Goal: Task Accomplishment & Management: Complete application form

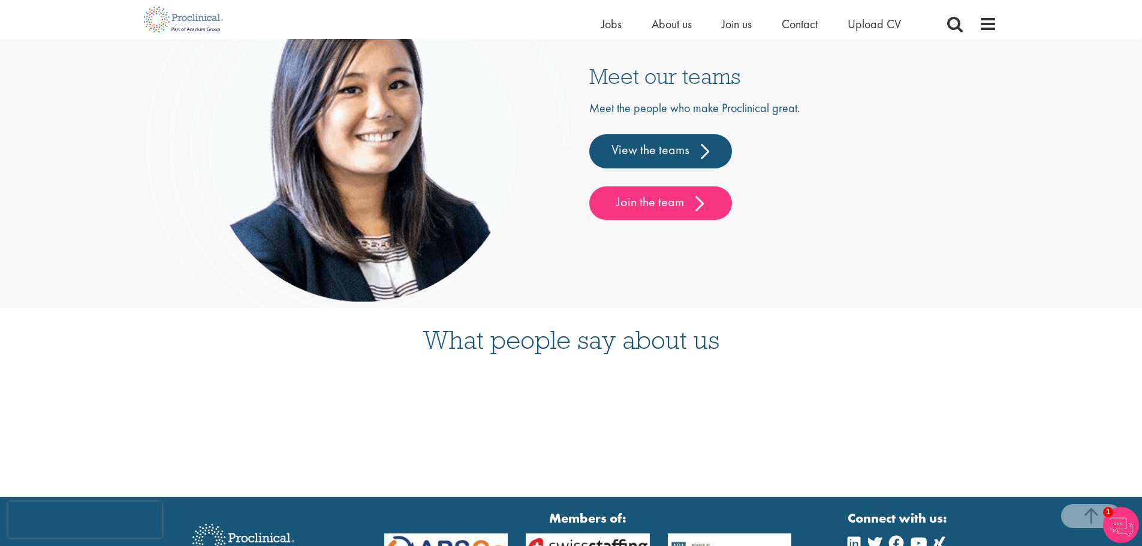
scroll to position [2998, 0]
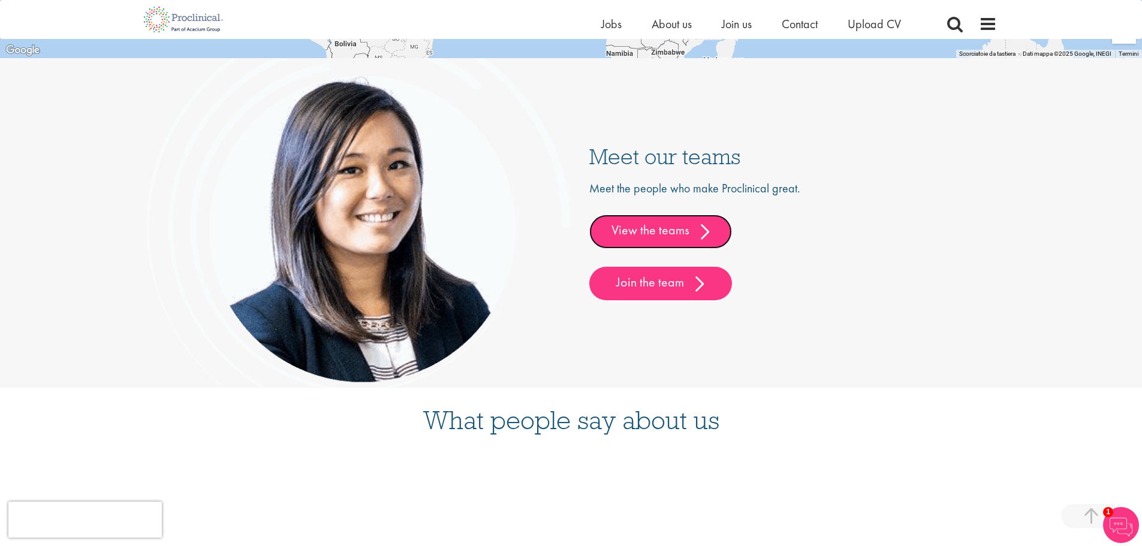
click at [627, 223] on link "View the teams" at bounding box center [660, 232] width 143 height 34
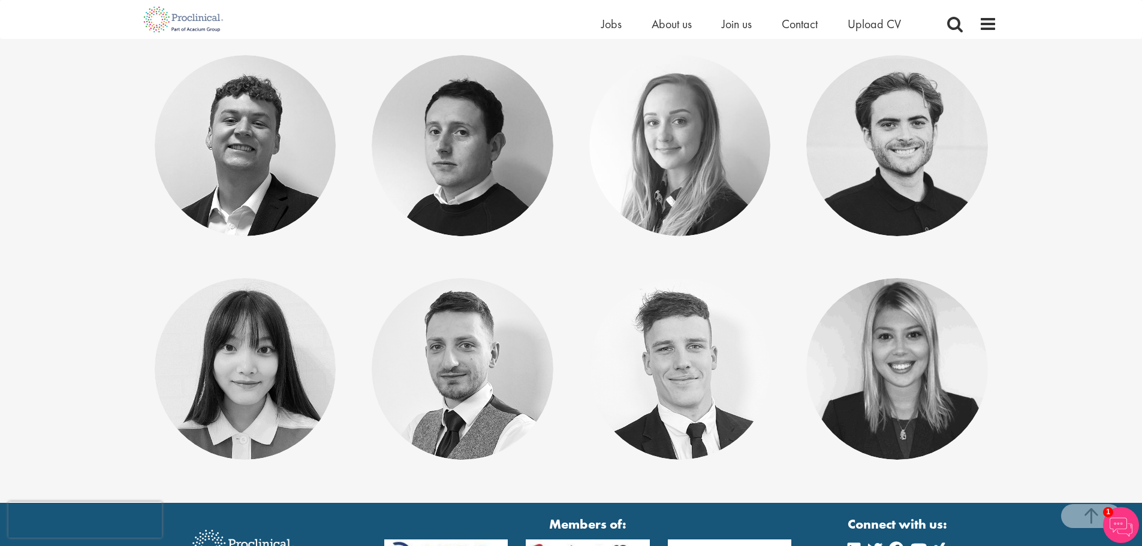
scroll to position [6236, 0]
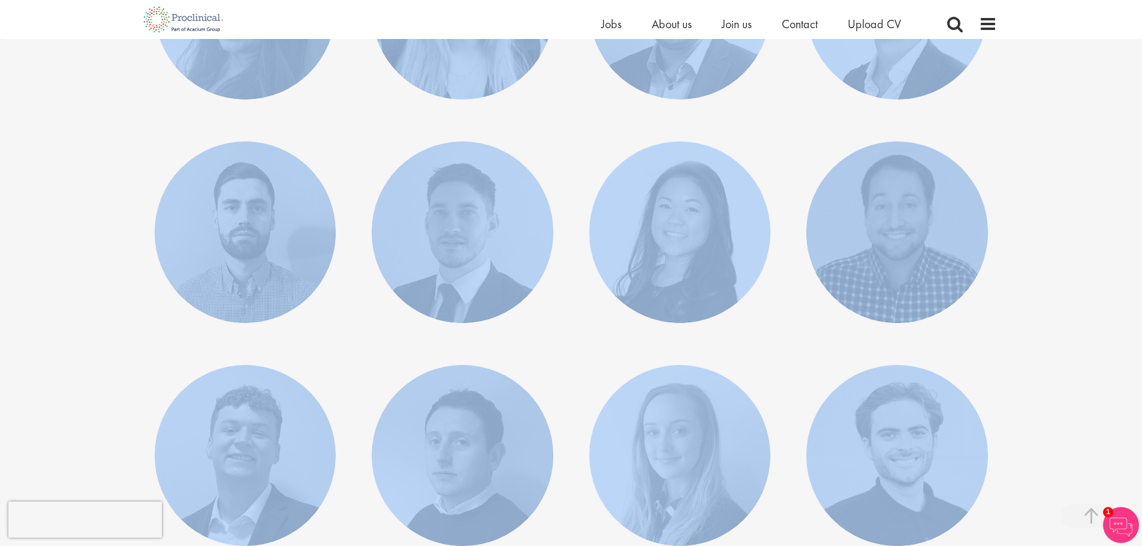
scroll to position [6058, 0]
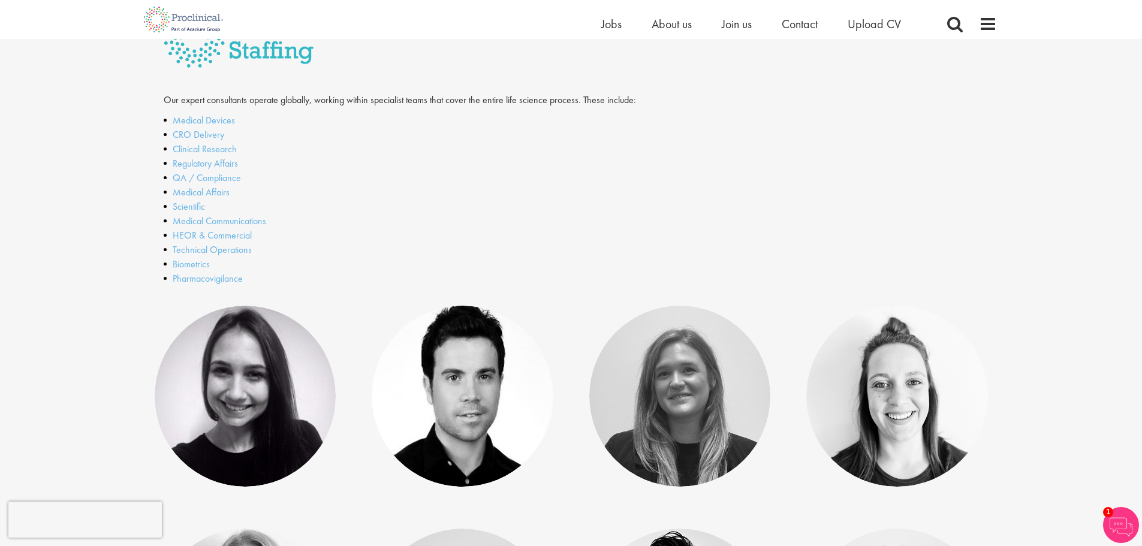
scroll to position [164, 0]
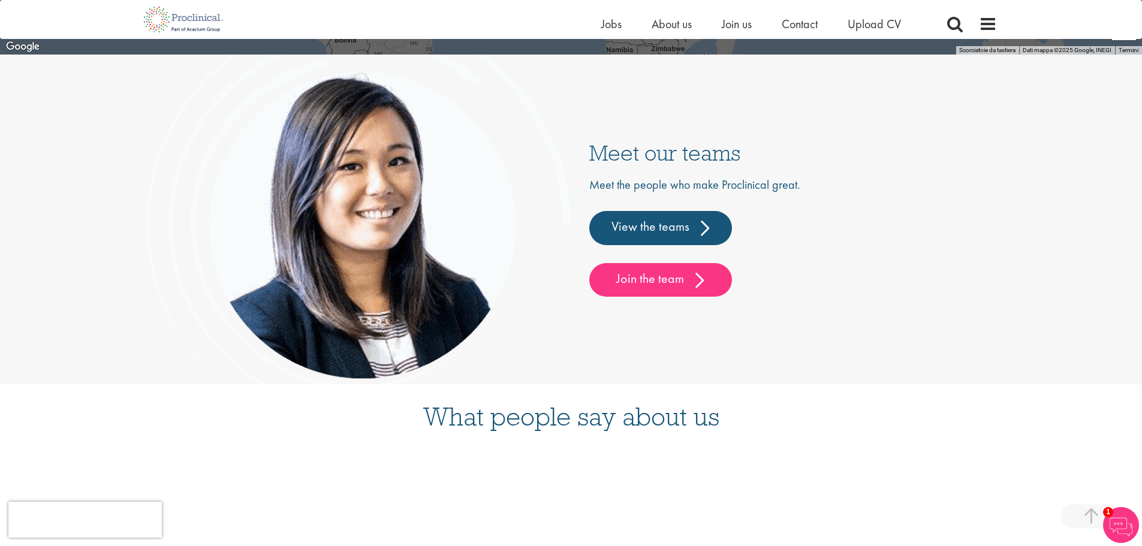
scroll to position [3188, 0]
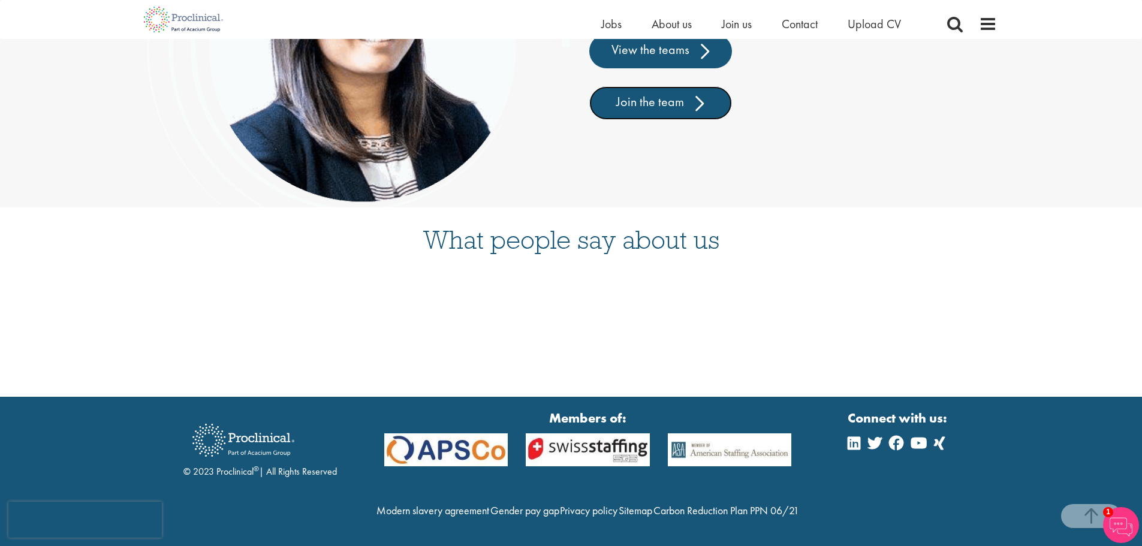
click at [699, 89] on link "Join the team" at bounding box center [660, 103] width 143 height 34
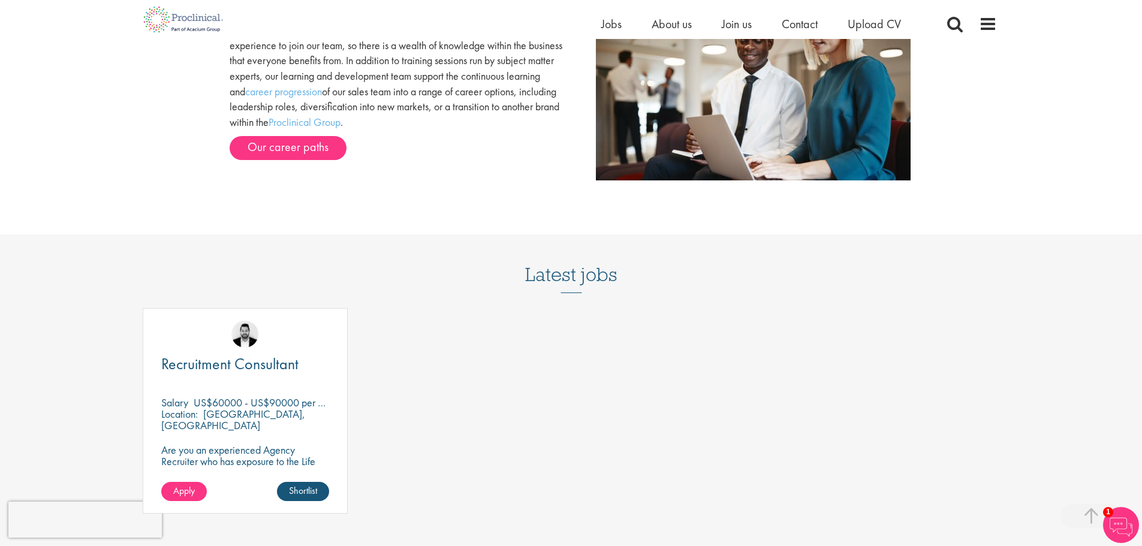
scroll to position [1319, 0]
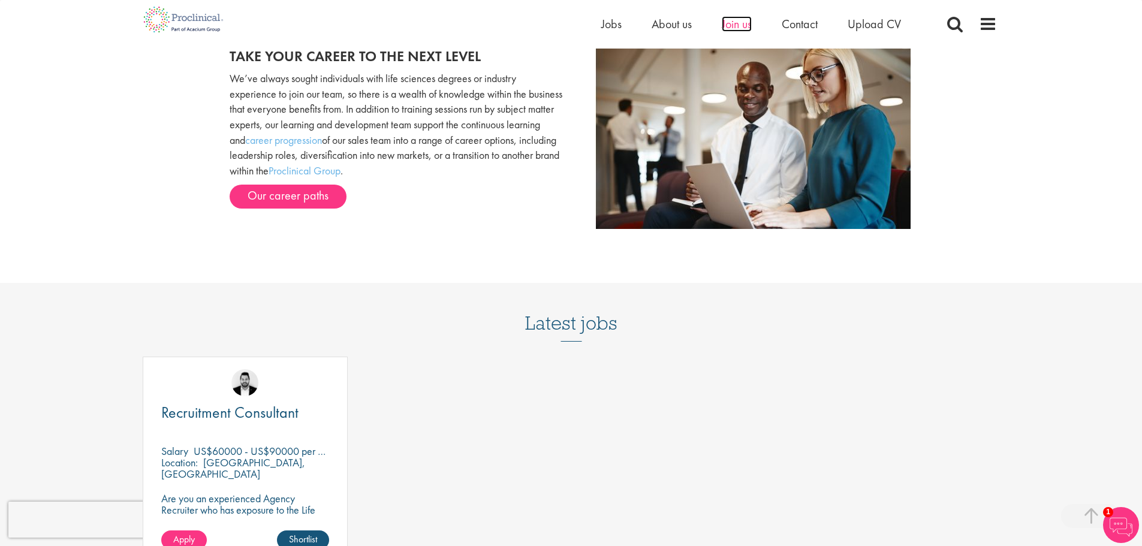
click at [732, 22] on span "Join us" at bounding box center [737, 24] width 30 height 16
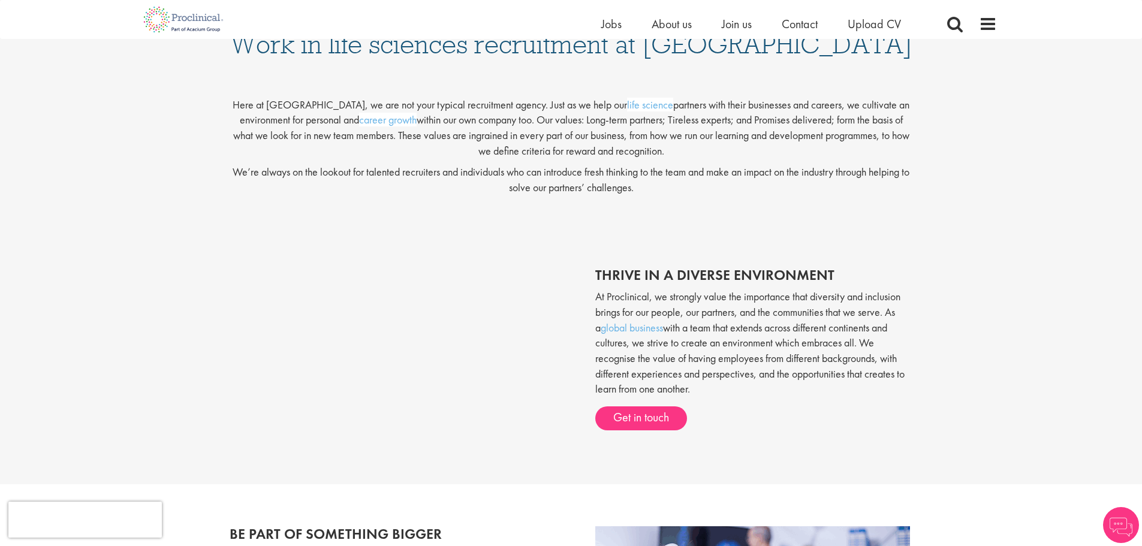
scroll to position [480, 0]
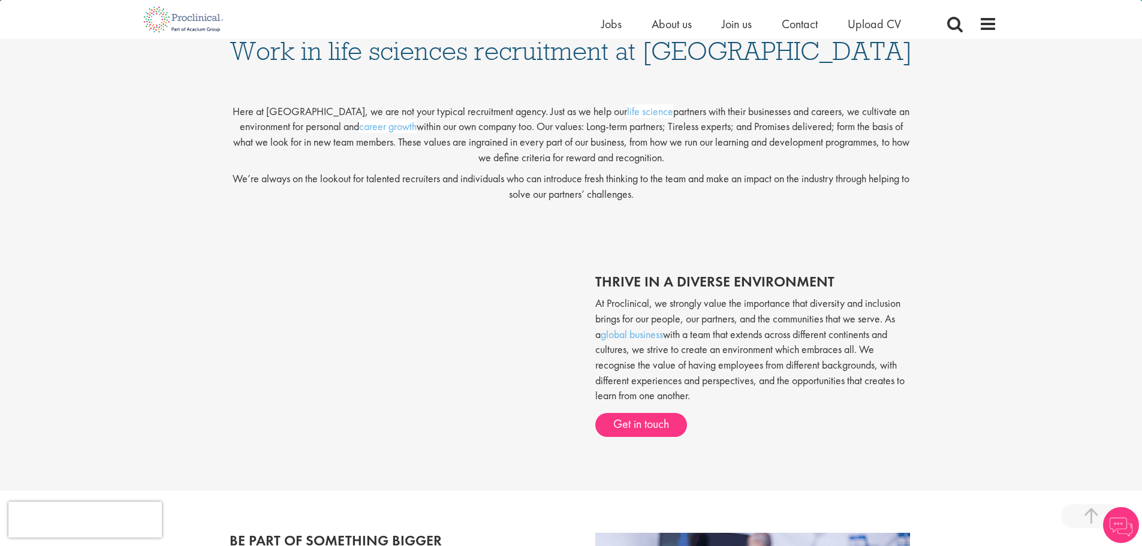
scroll to position [240, 0]
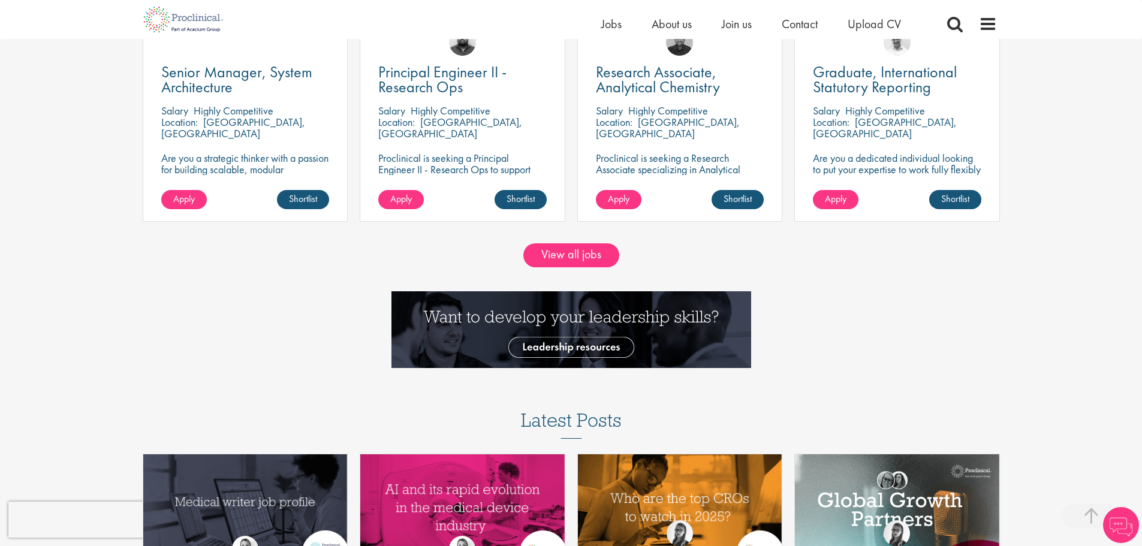
scroll to position [1224, 0]
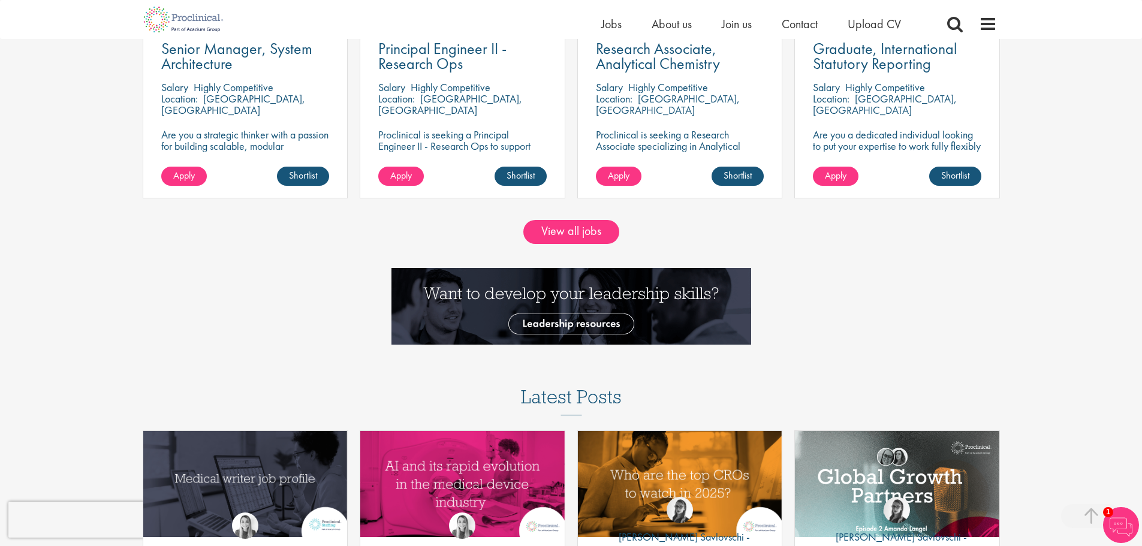
click at [589, 219] on div "View all jobs" at bounding box center [571, 239] width 1160 height 58
click at [577, 228] on link "View all jobs" at bounding box center [571, 232] width 96 height 24
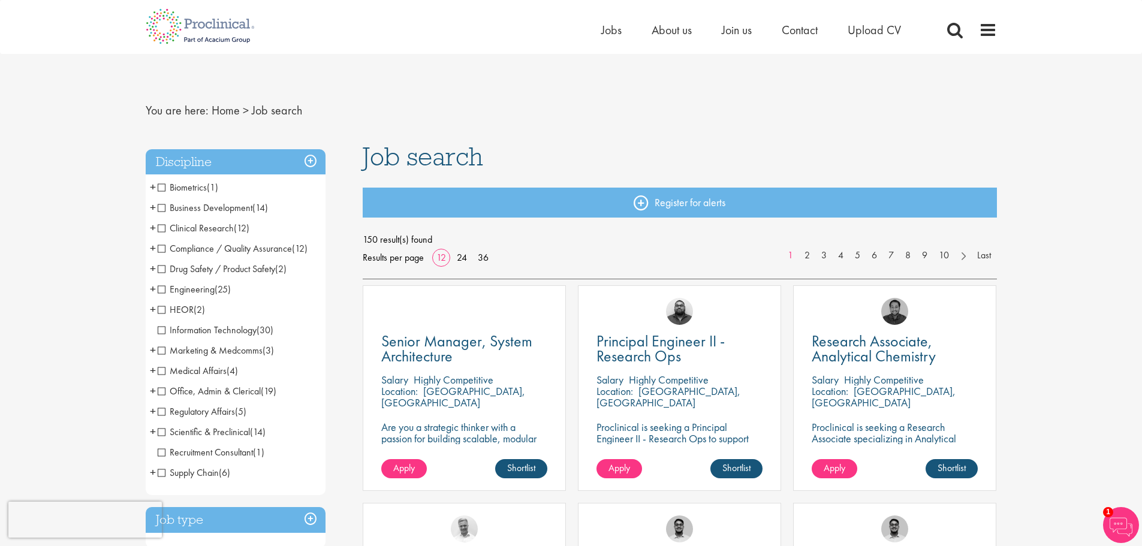
click at [174, 287] on span "Engineering" at bounding box center [186, 289] width 57 height 13
click at [227, 326] on span "Information Technology" at bounding box center [207, 330] width 99 height 13
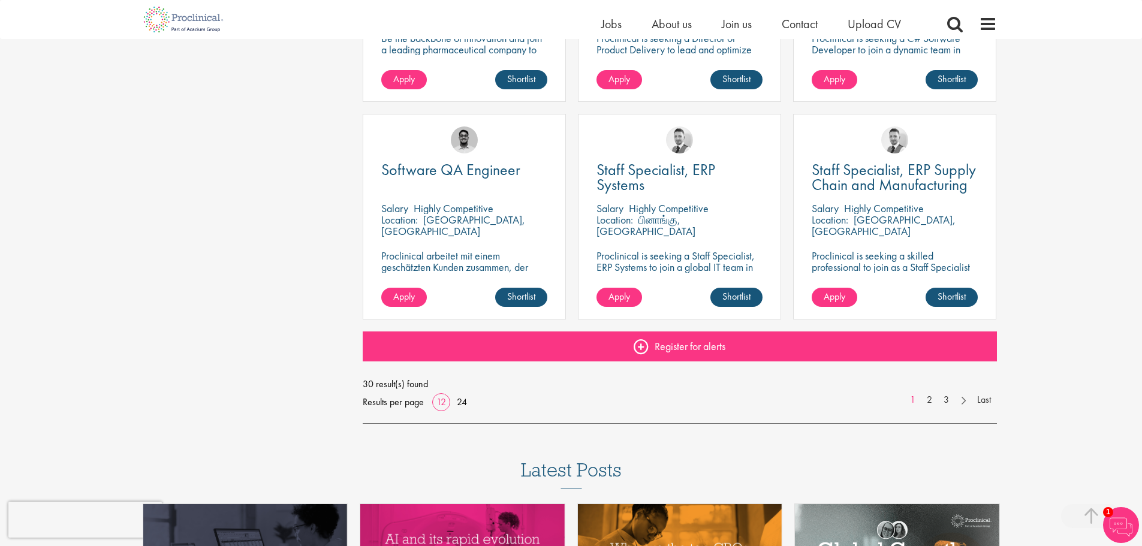
scroll to position [780, 0]
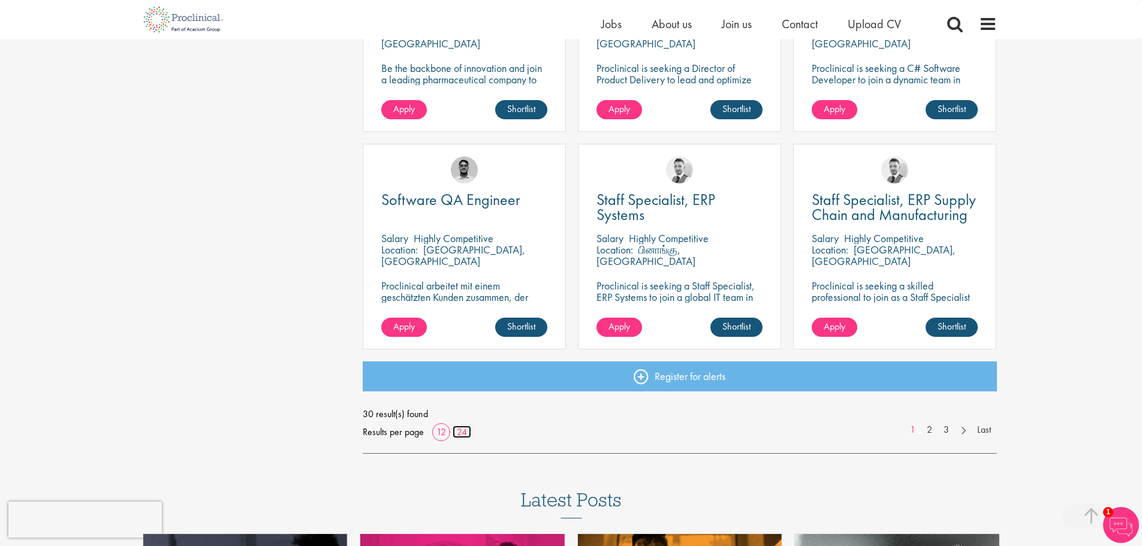
click at [461, 435] on link "24" at bounding box center [462, 432] width 19 height 13
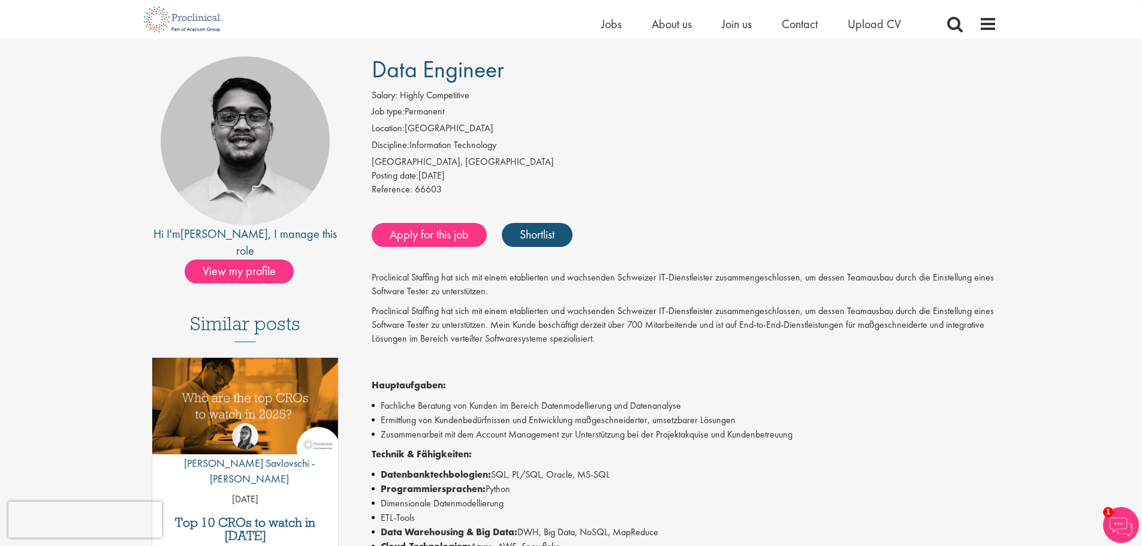
scroll to position [60, 0]
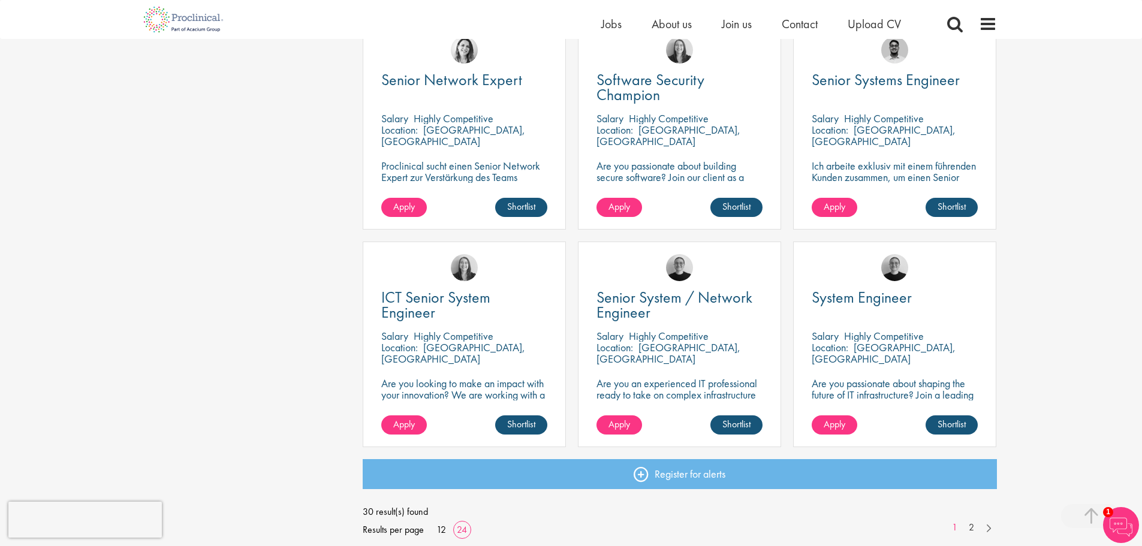
scroll to position [1559, 0]
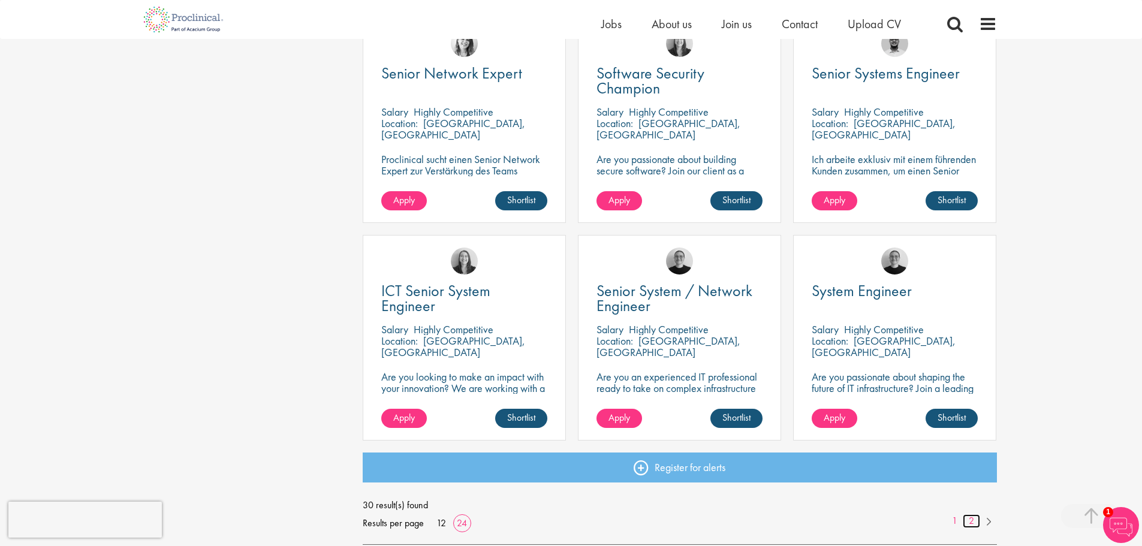
click at [976, 522] on link "2" at bounding box center [971, 521] width 17 height 14
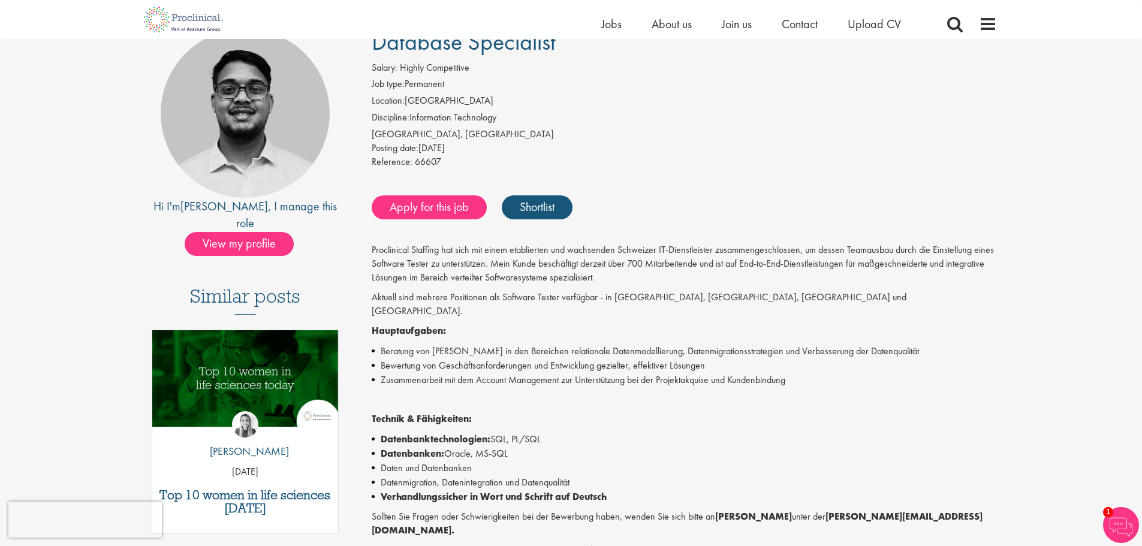
scroll to position [180, 0]
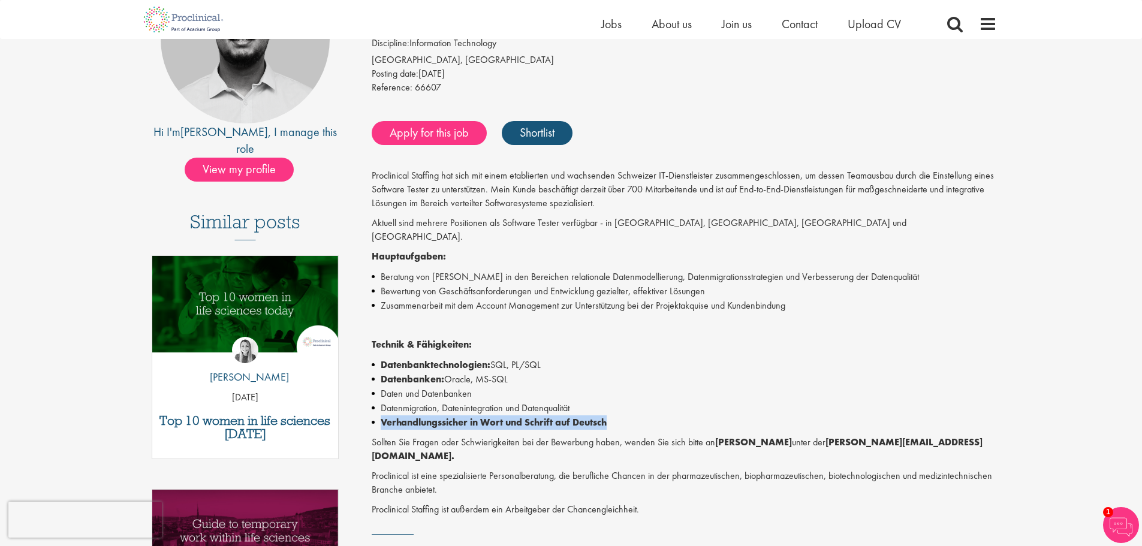
drag, startPoint x: 379, startPoint y: 410, endPoint x: 640, endPoint y: 411, distance: 261.5
click at [640, 416] on li "Verhandlungssicher in Wort und Schrift auf Deutsch" at bounding box center [684, 423] width 625 height 14
copy strong "Verhandlungssicher in Wort und Schrift auf Deutsch"
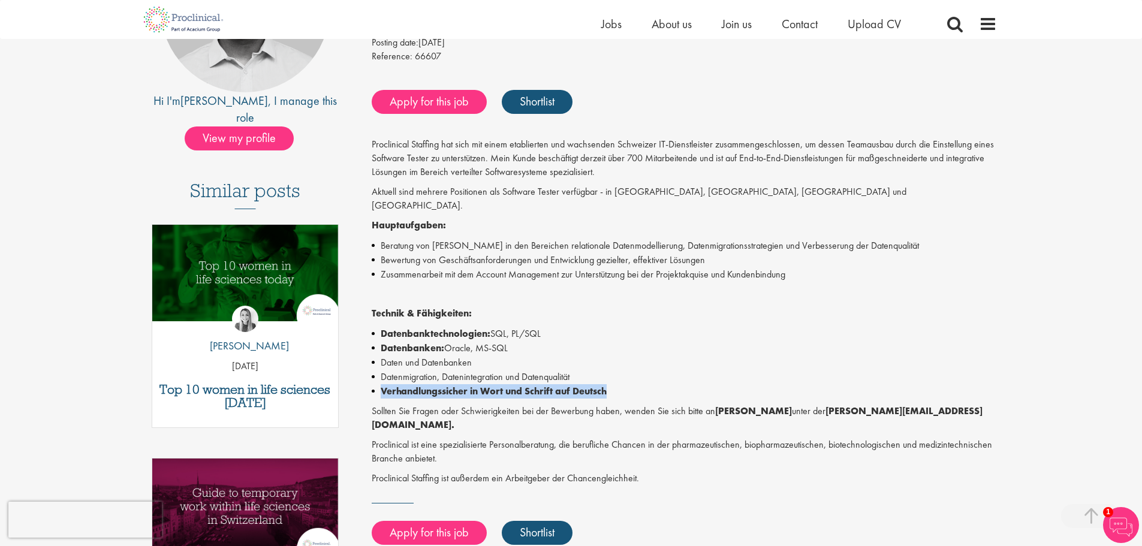
scroll to position [240, 0]
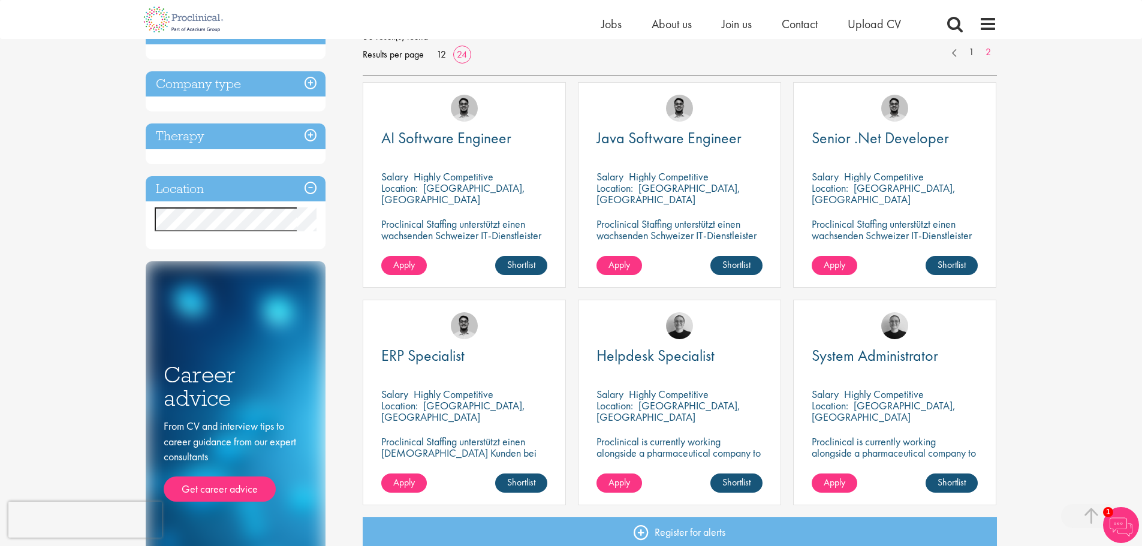
scroll to position [180, 0]
